Goal: Task Accomplishment & Management: Manage account settings

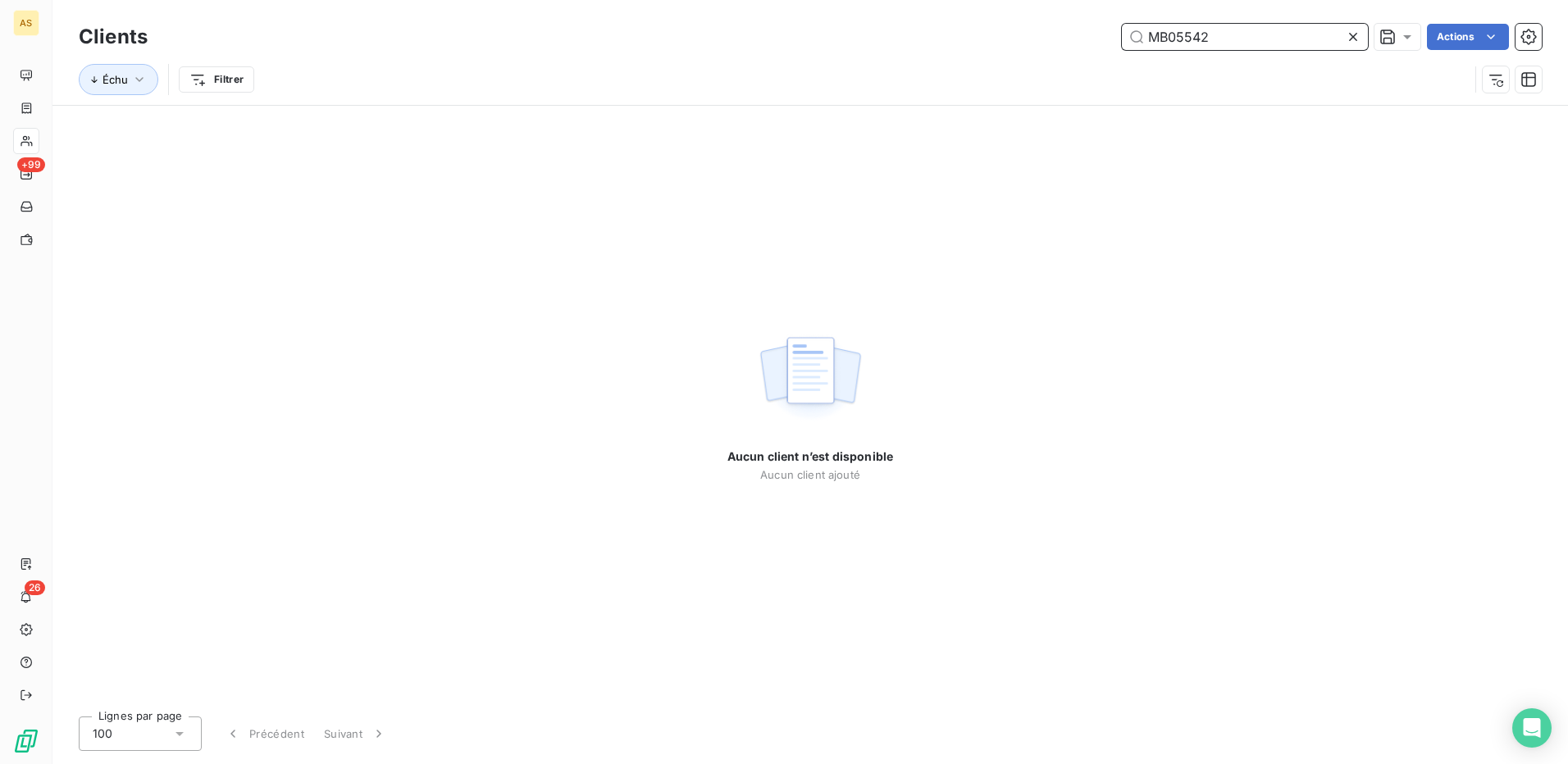
click at [1182, 41] on input "MB05542" at bounding box center [1244, 37] width 246 height 26
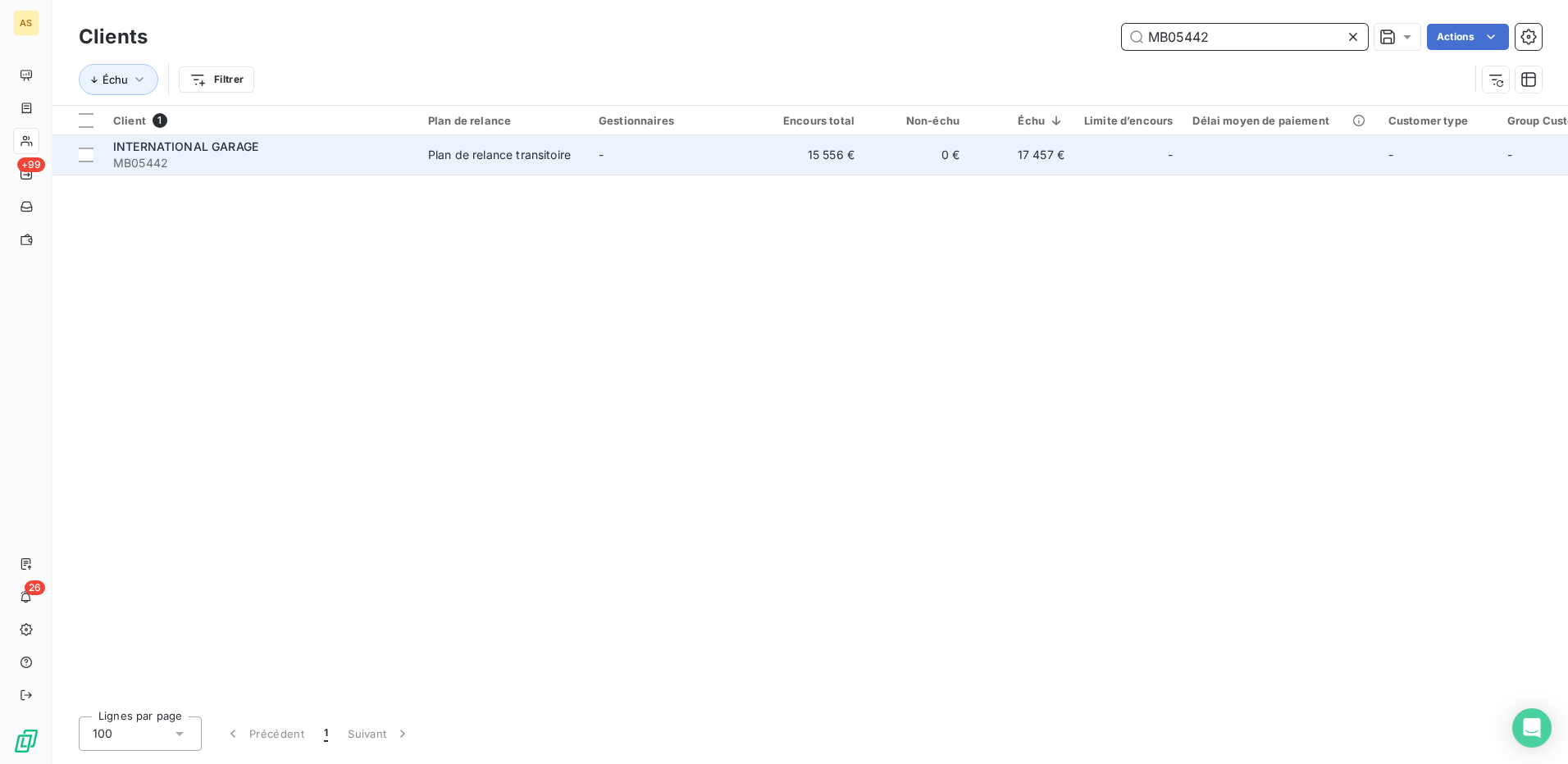
type input "MB05442"
click at [420, 152] on td "Plan de relance transitoire" at bounding box center [503, 155] width 171 height 39
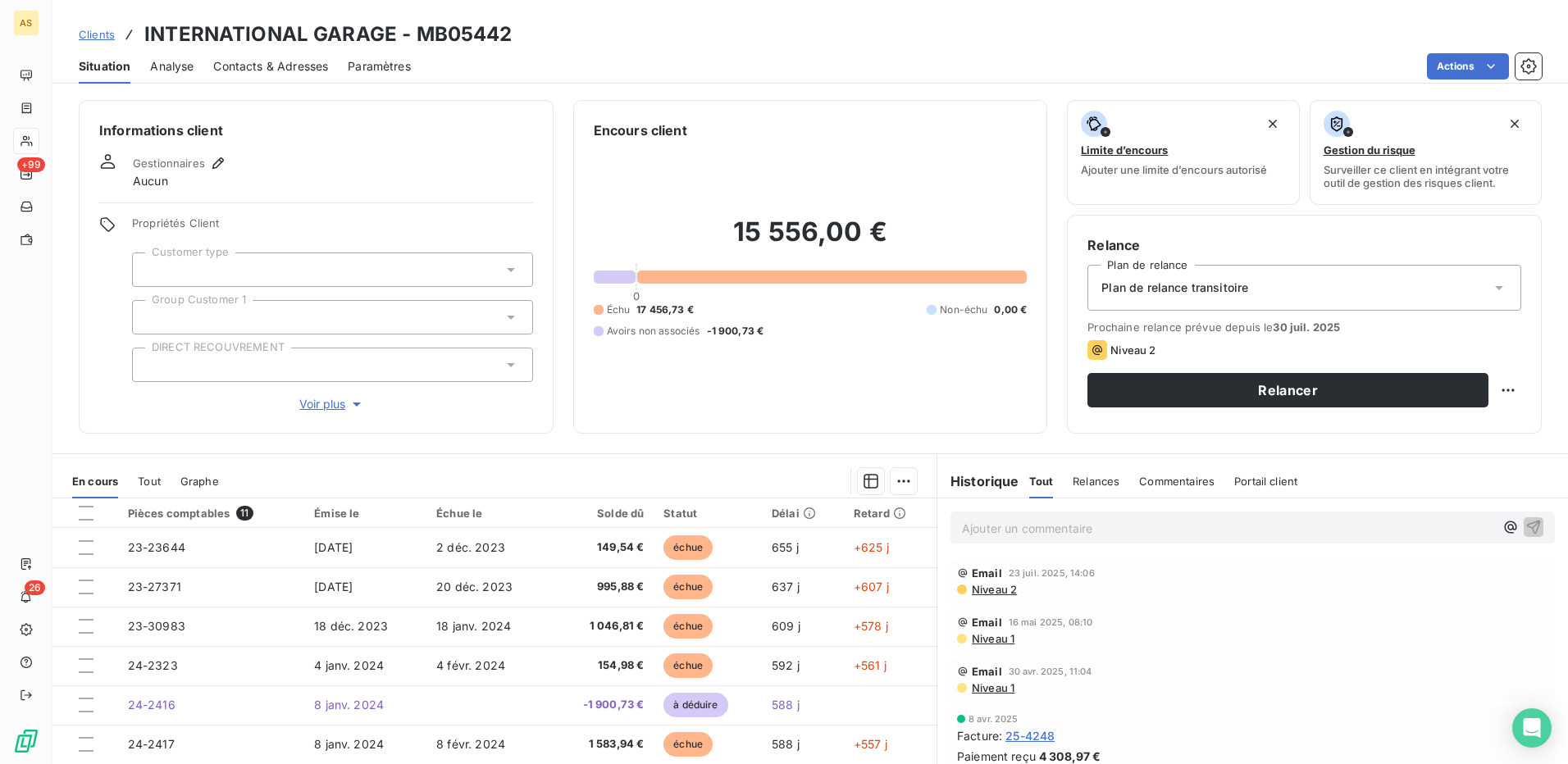
click at [301, 60] on span "Contacts & Adresses" at bounding box center [270, 66] width 115 height 17
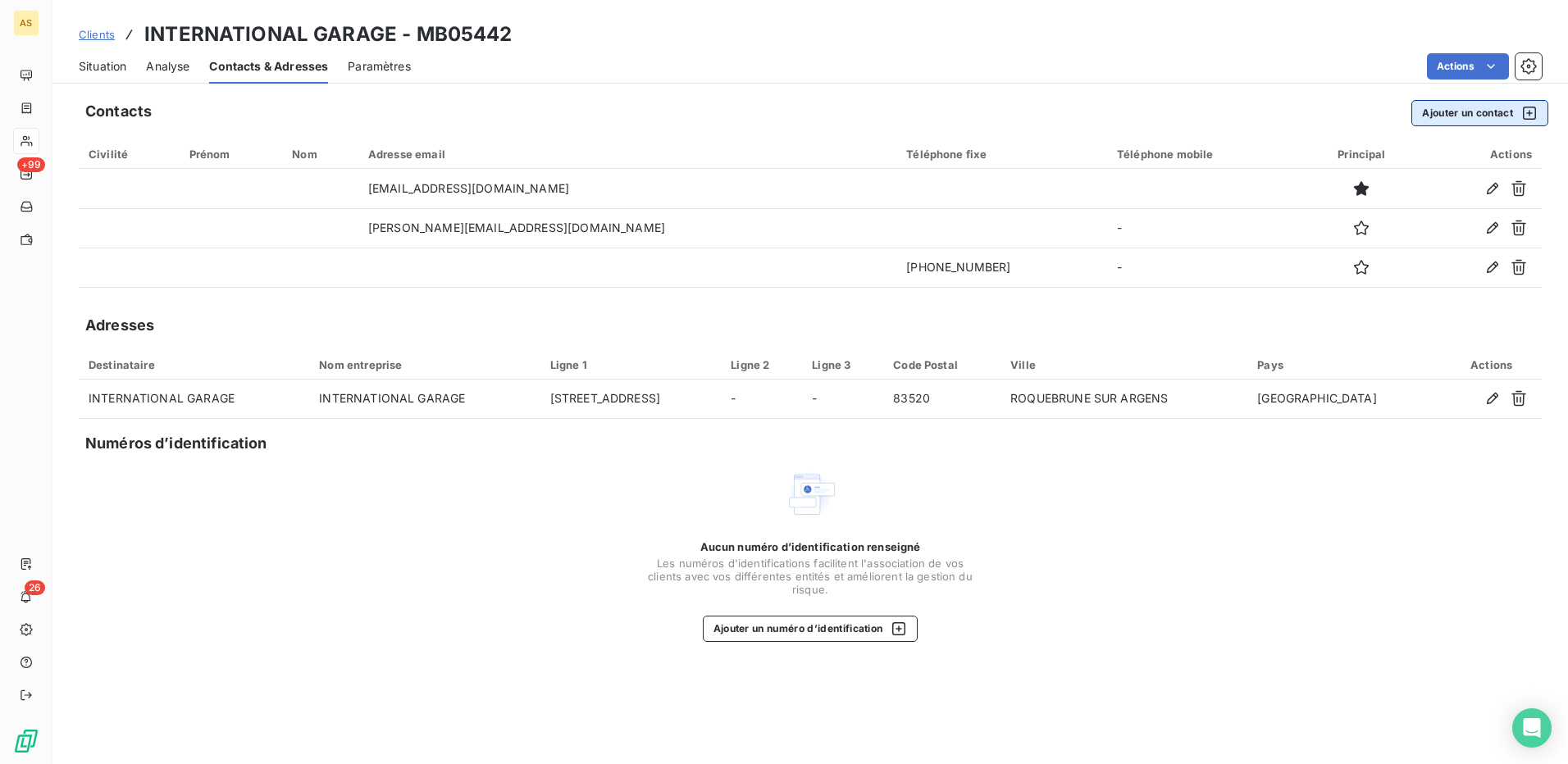
click at [1447, 115] on button "Ajouter un contact" at bounding box center [1480, 113] width 137 height 26
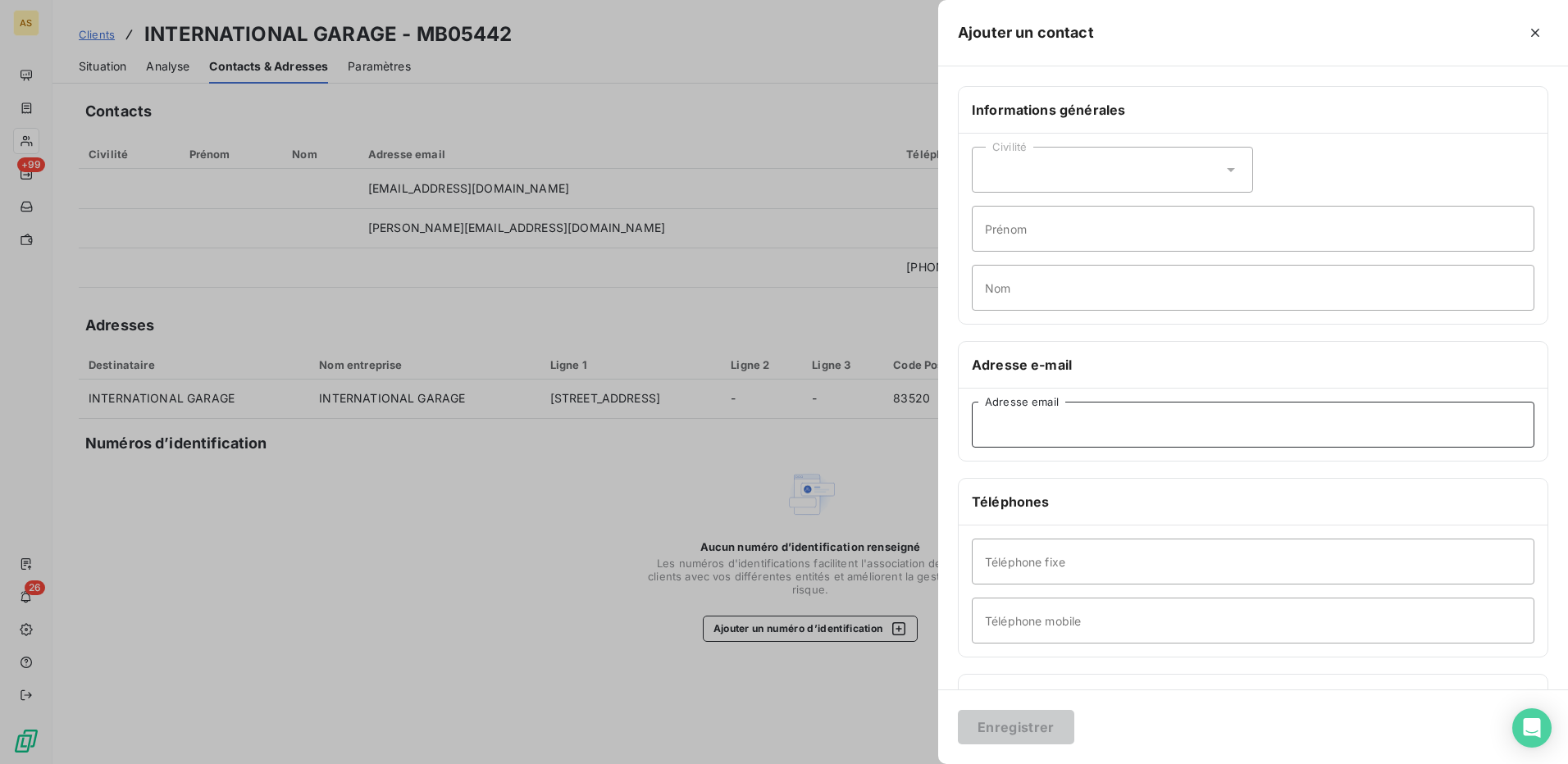
click at [988, 423] on input "Adresse email" at bounding box center [1252, 425] width 562 height 46
paste input "[EMAIL_ADDRESS][PERSON_NAME][DOMAIN_NAME]"
type input "[EMAIL_ADDRESS][PERSON_NAME][DOMAIN_NAME]"
click at [1024, 727] on button "Enregistrer" at bounding box center [1016, 726] width 116 height 34
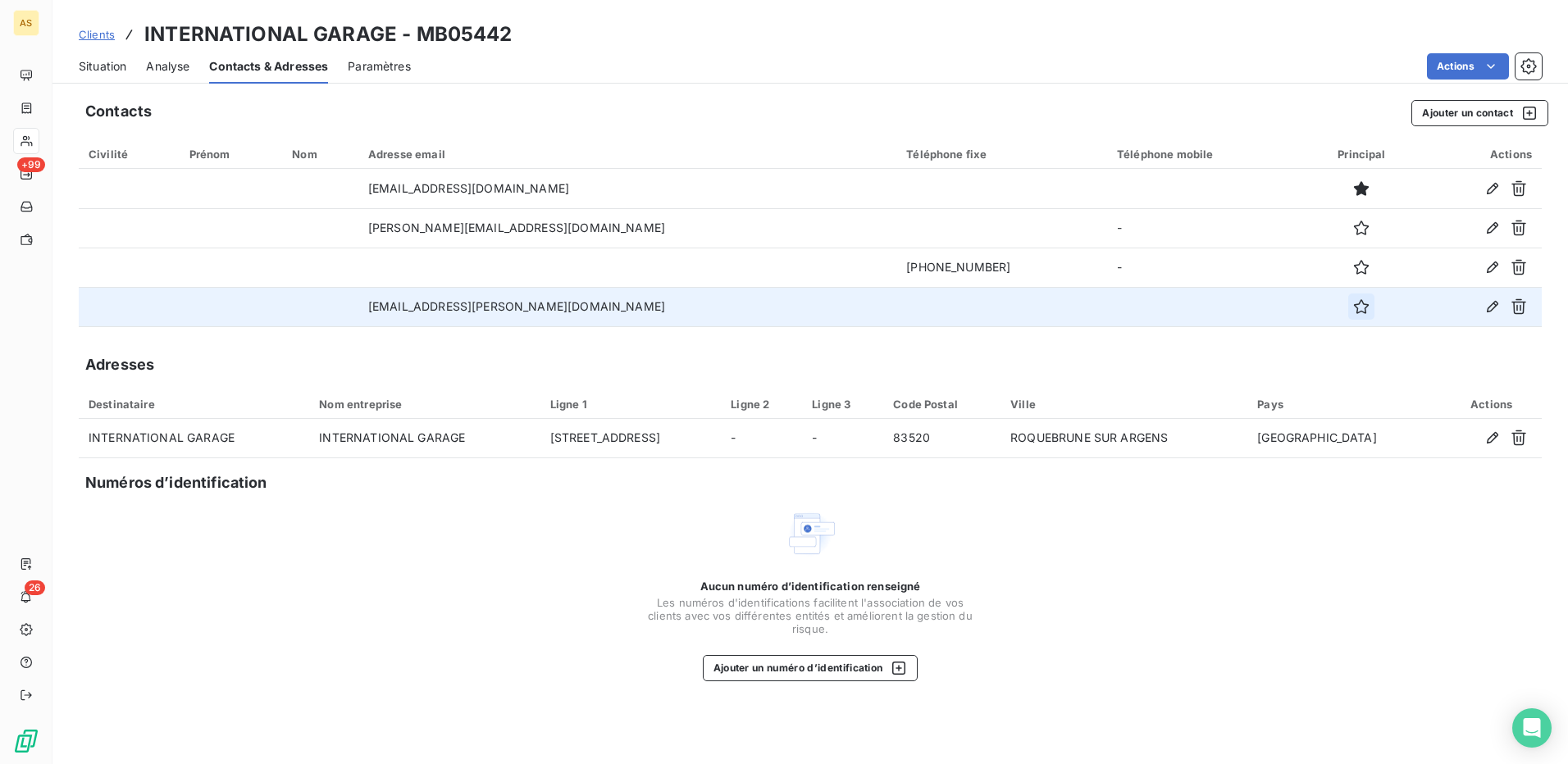
click at [1354, 310] on icon "button" at bounding box center [1362, 306] width 17 height 17
click at [1466, 113] on button "Ajouter un contact" at bounding box center [1480, 113] width 137 height 26
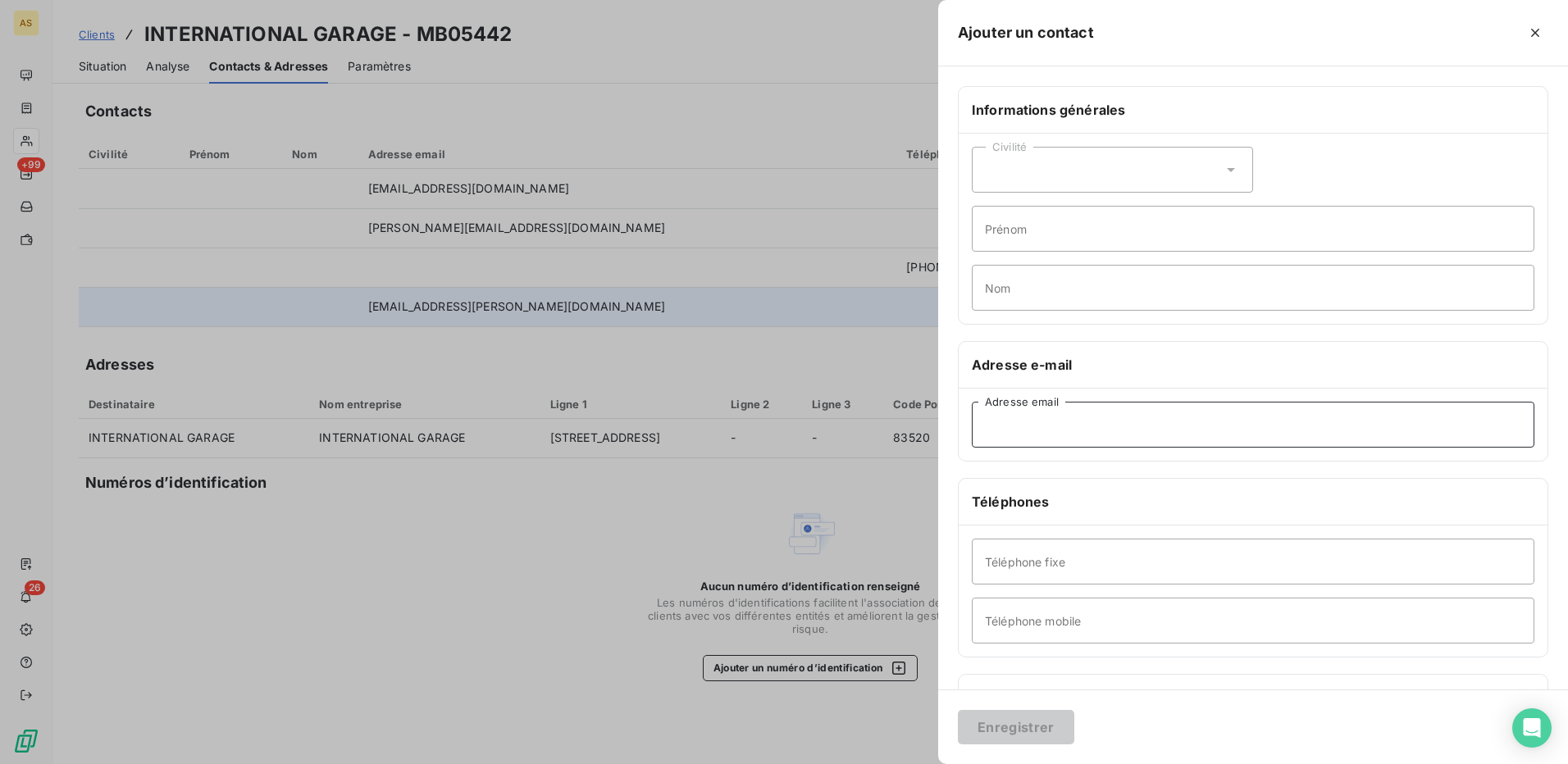
click at [1060, 424] on input "Adresse email" at bounding box center [1252, 425] width 562 height 46
paste input "[EMAIL_ADDRESS][DOMAIN_NAME]"
type input "[EMAIL_ADDRESS][DOMAIN_NAME]"
click at [1035, 725] on button "Enregistrer" at bounding box center [1016, 726] width 116 height 34
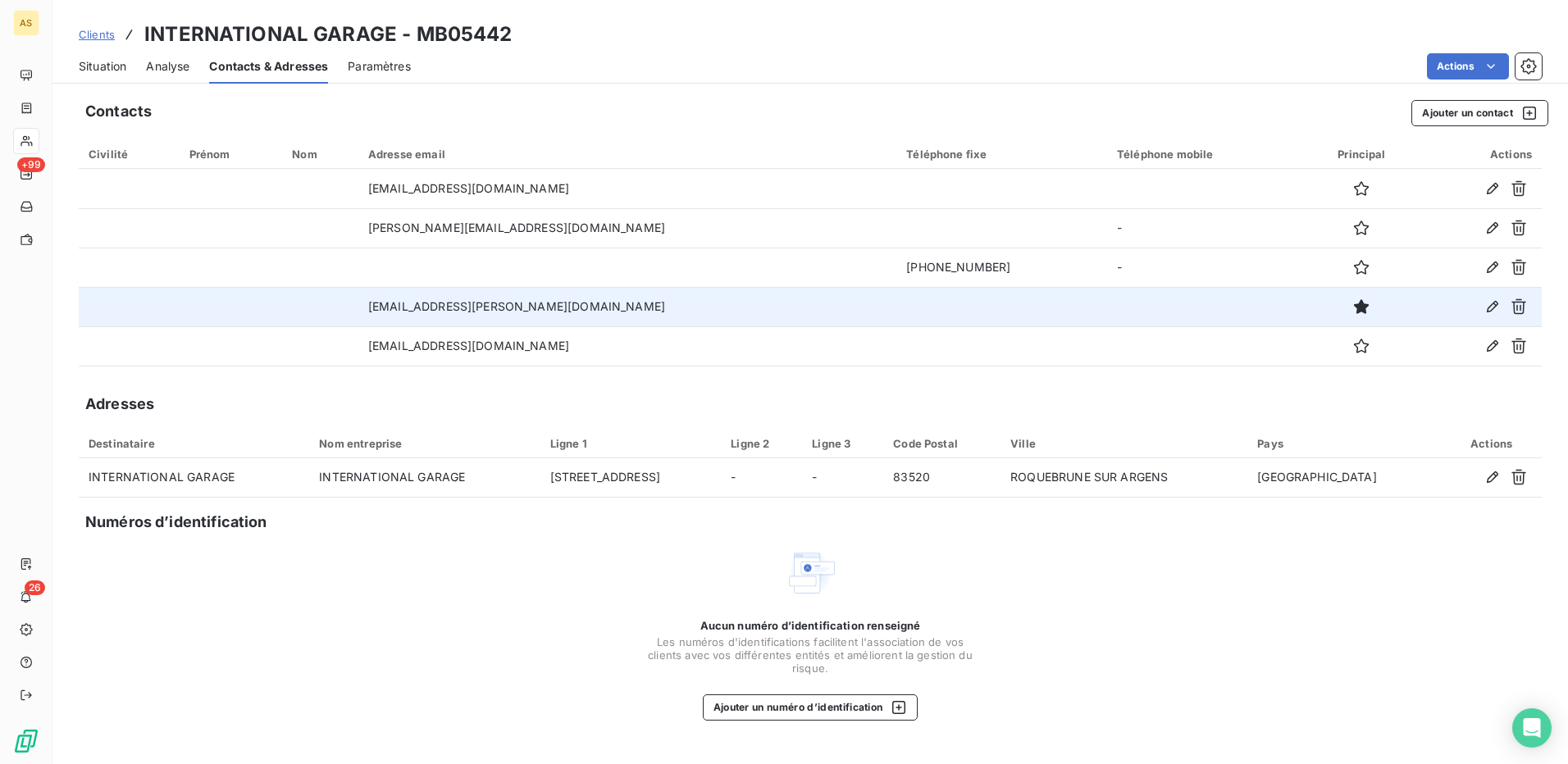
click at [120, 67] on span "Situation" at bounding box center [102, 66] width 47 height 17
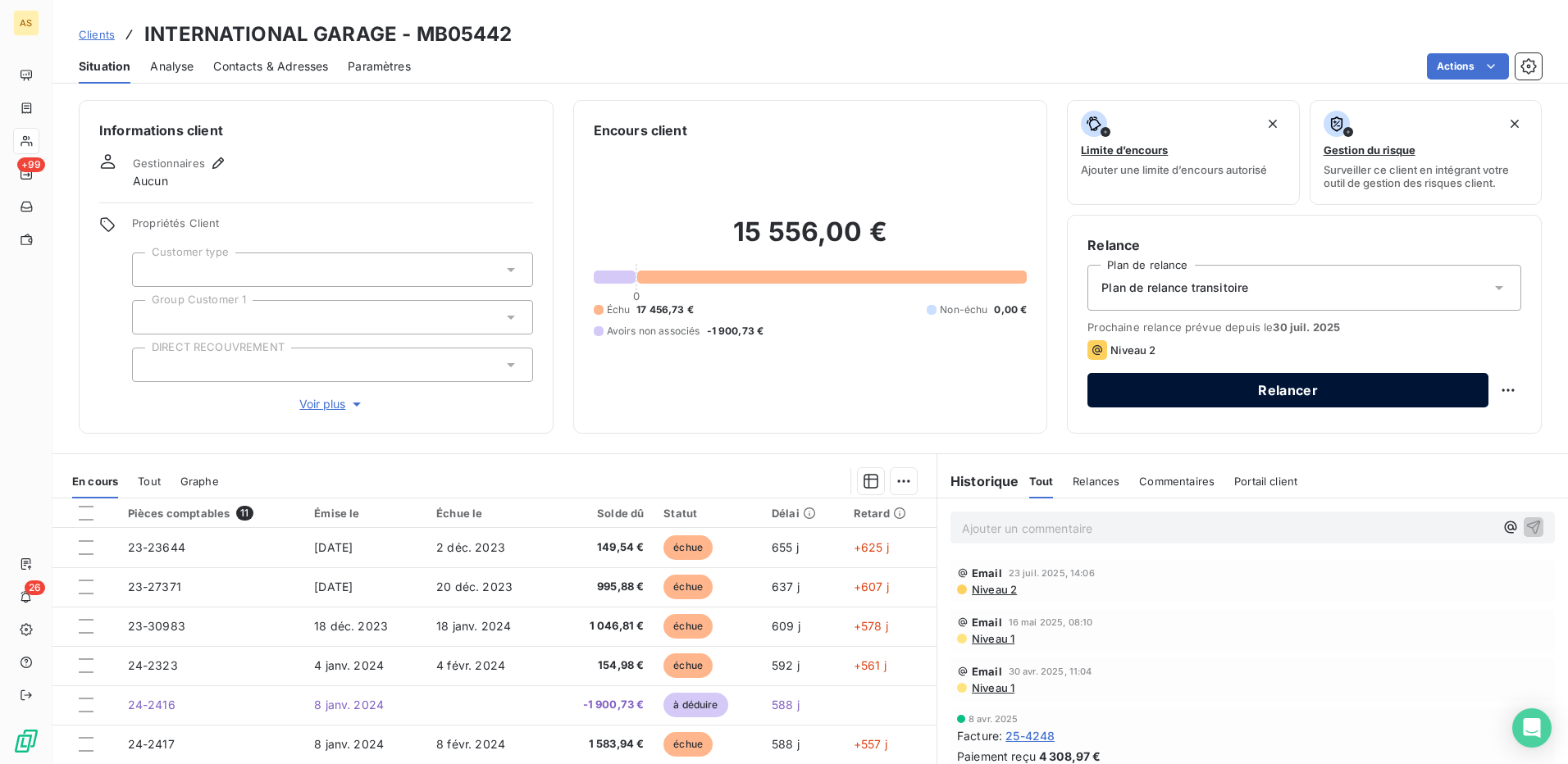
click at [1230, 385] on button "Relancer" at bounding box center [1288, 390] width 401 height 34
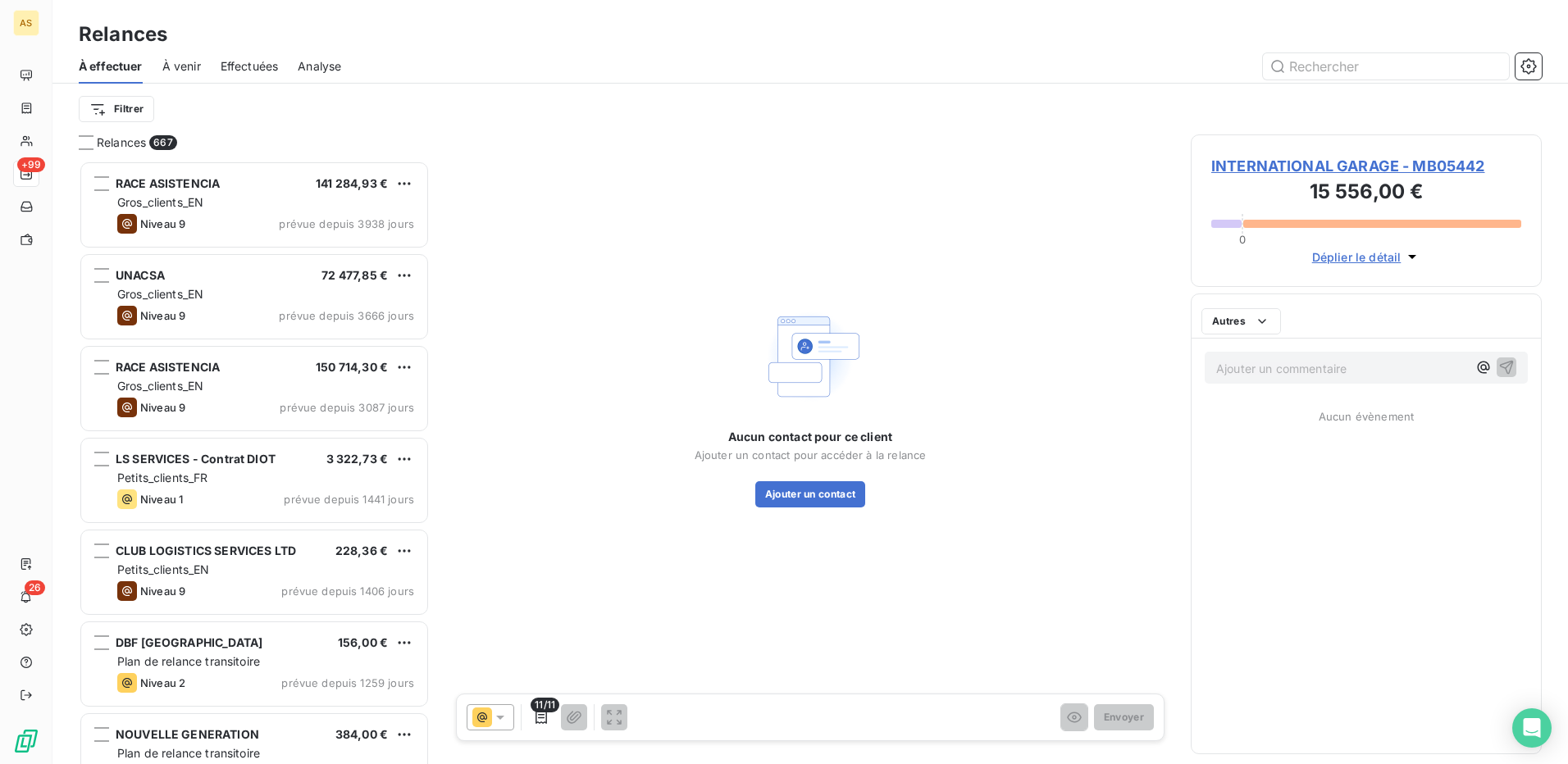
scroll to position [591, 338]
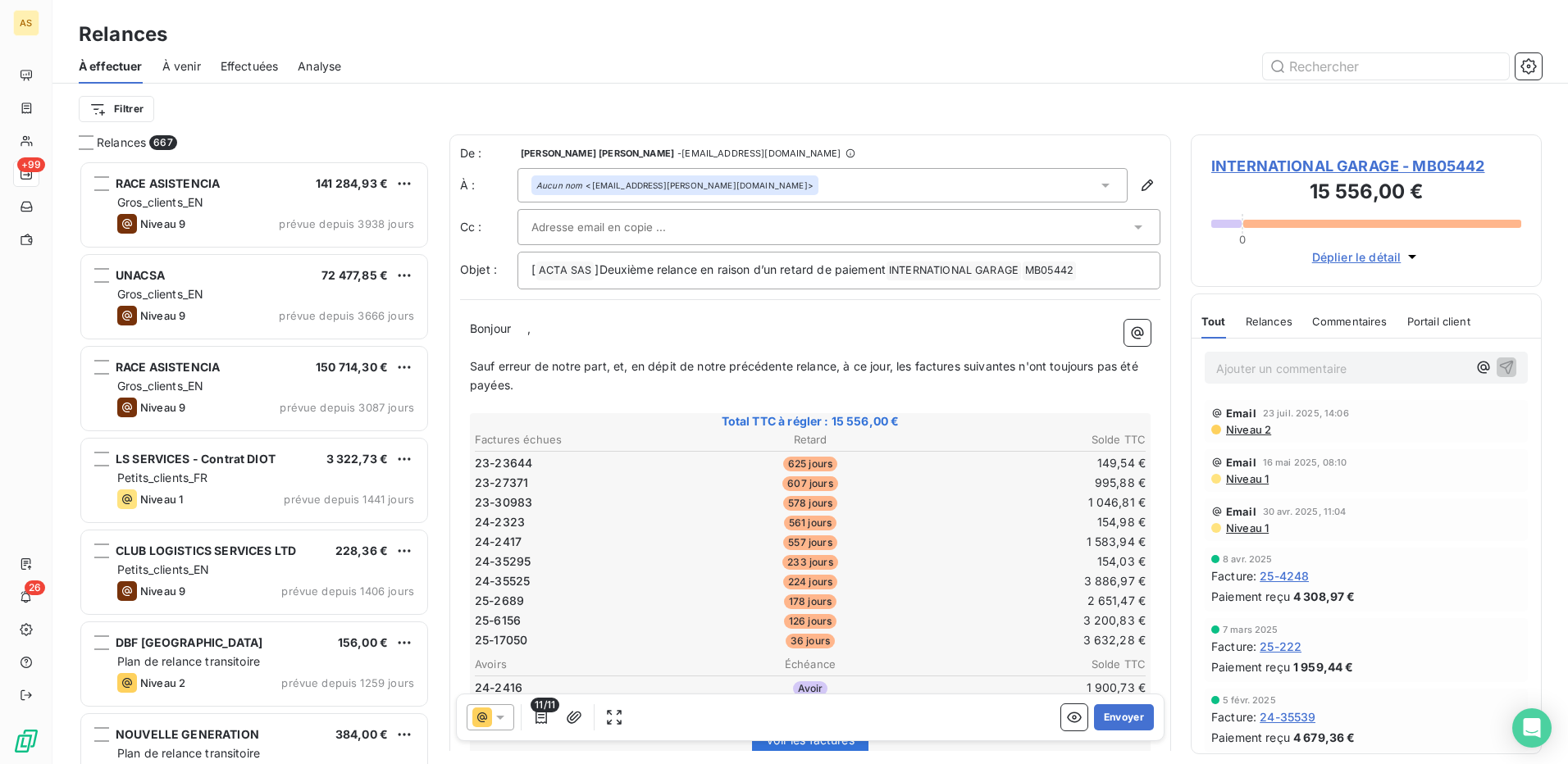
click at [506, 712] on icon at bounding box center [500, 717] width 17 height 17
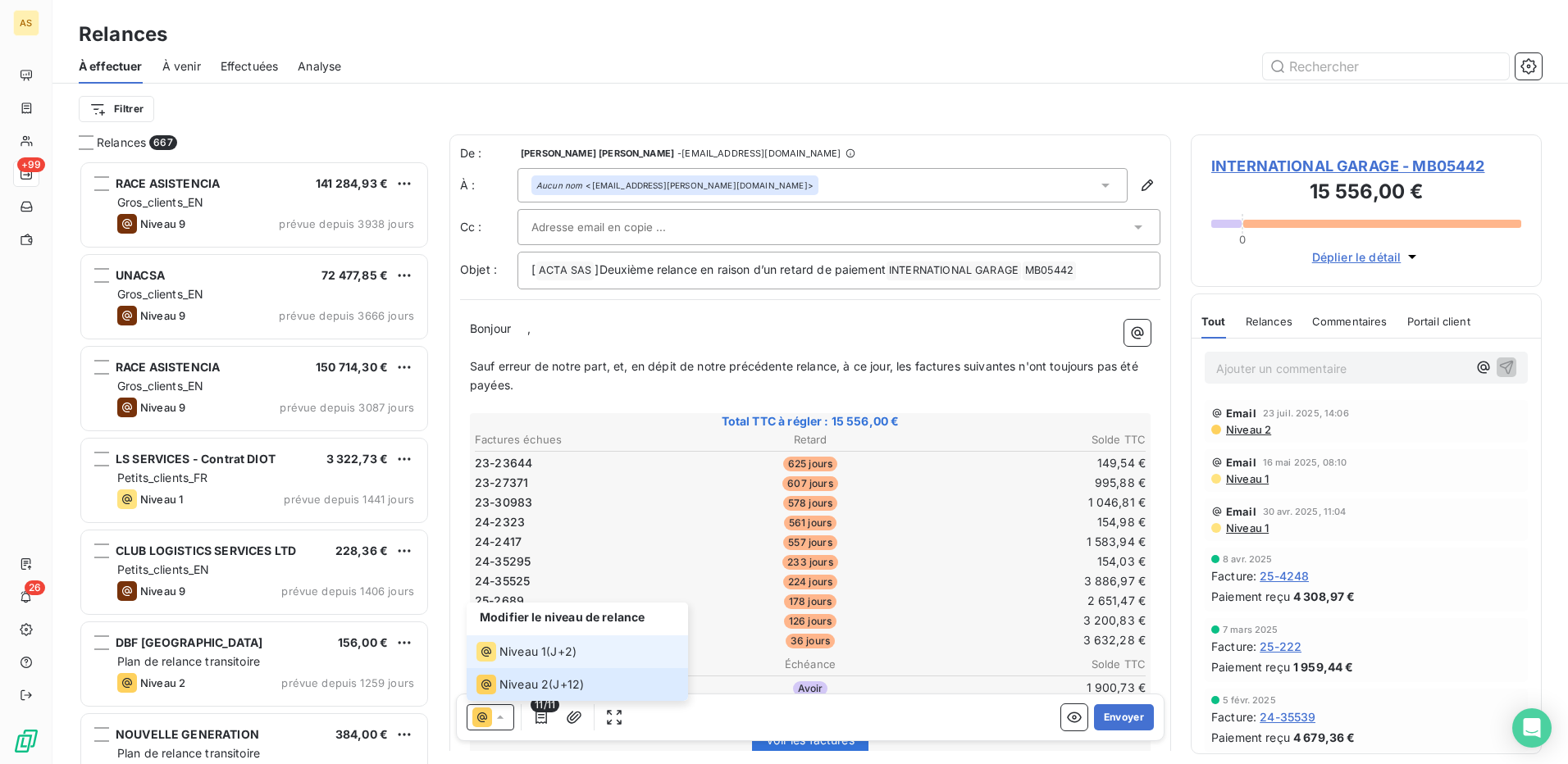
click at [504, 654] on span "Niveau 1" at bounding box center [522, 651] width 46 height 17
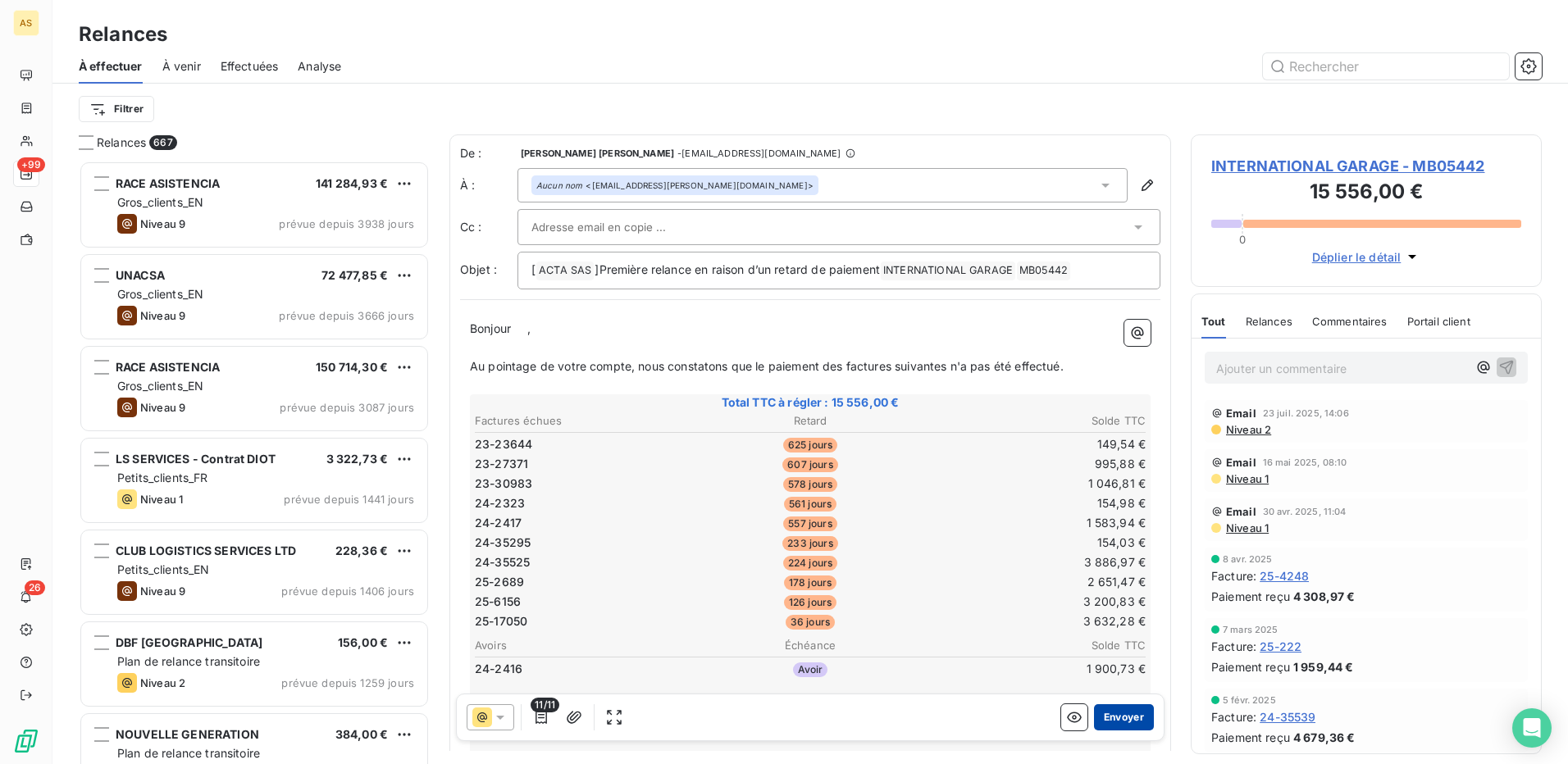
click at [1122, 715] on button "Envoyer" at bounding box center [1124, 718] width 59 height 26
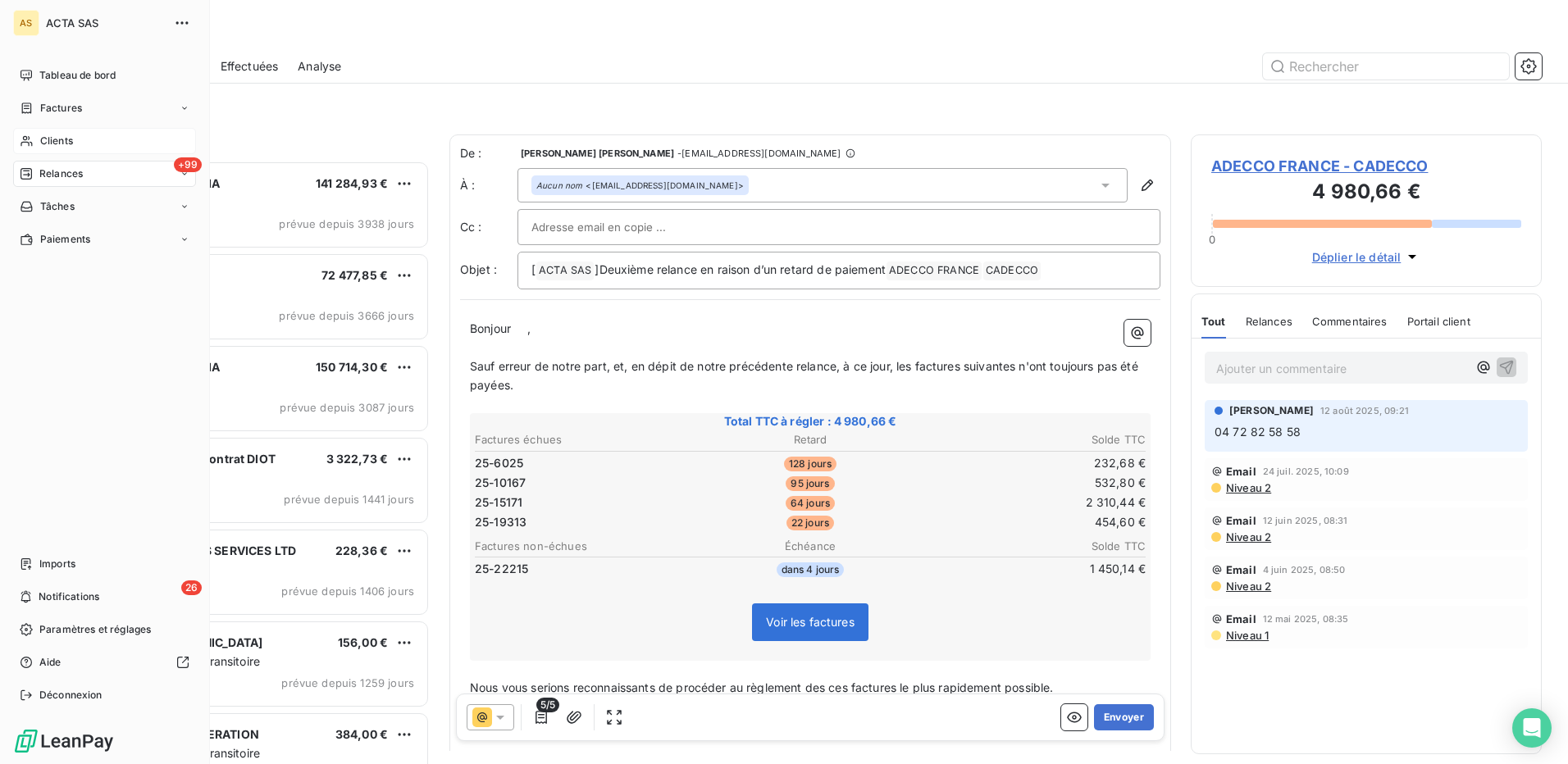
click at [60, 137] on span "Clients" at bounding box center [57, 141] width 33 height 15
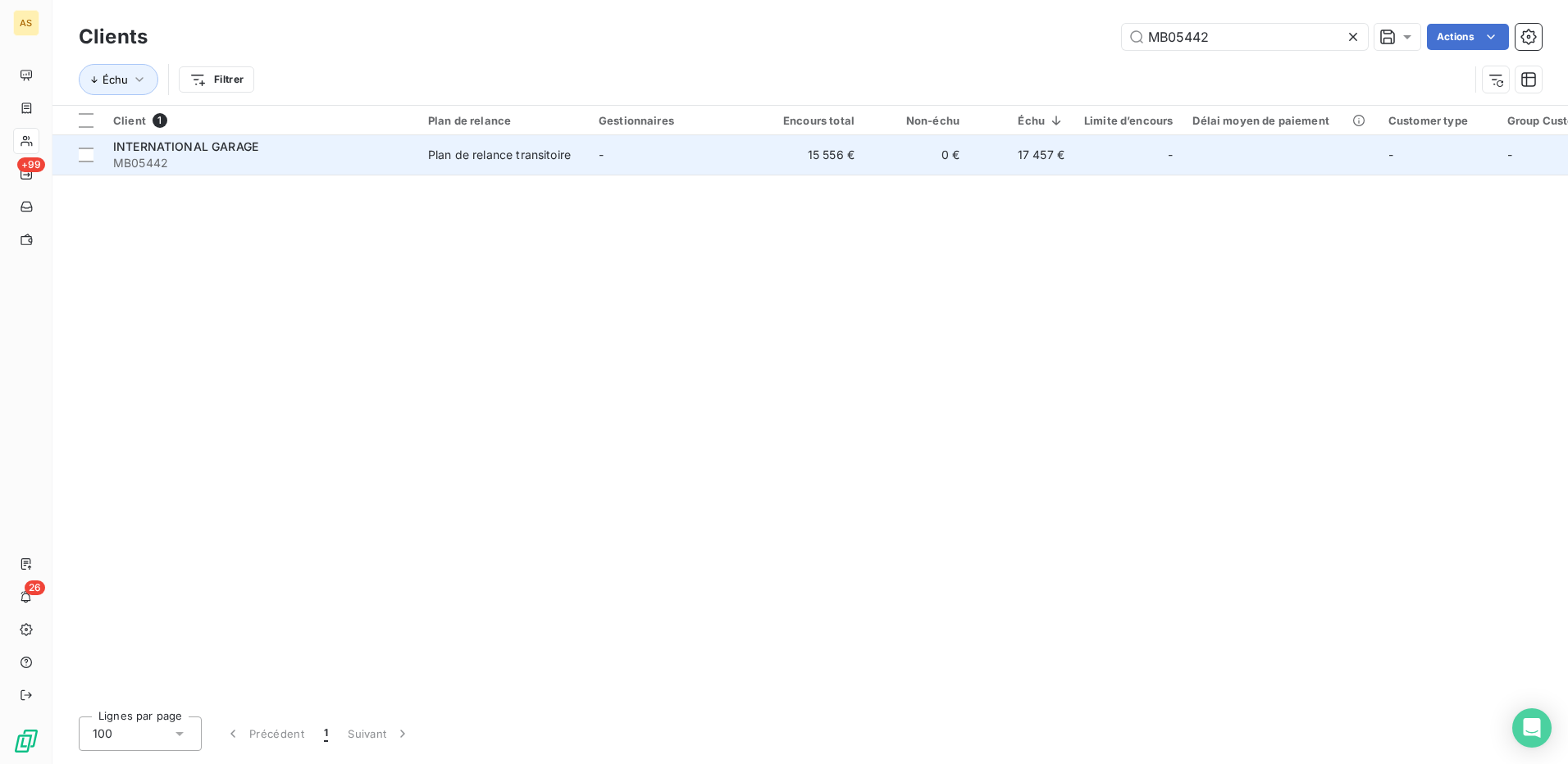
click at [516, 156] on div "Plan de relance transitoire" at bounding box center [499, 155] width 143 height 17
